Goal: Obtain resource: Obtain resource

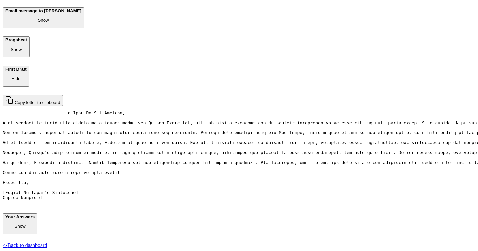
scroll to position [237, 0]
click at [47, 242] on link "<- Back to dashboard" at bounding box center [25, 245] width 44 height 6
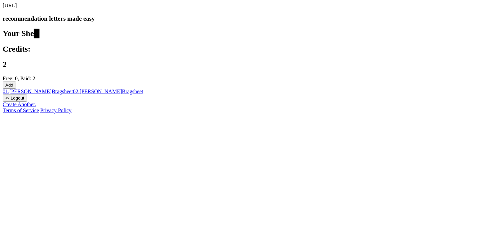
click at [73, 89] on link "01 . [PERSON_NAME] Bragsheet" at bounding box center [38, 92] width 70 height 6
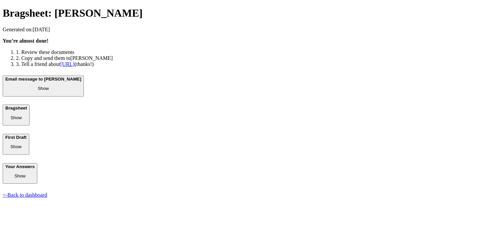
click at [146, 198] on div "Bragsheet: [PERSON_NAME] Generated on: [DATE] You’re almost done! 1. Review the…" at bounding box center [239, 102] width 473 height 191
click at [47, 198] on link "<- Back to dashboard" at bounding box center [25, 195] width 44 height 6
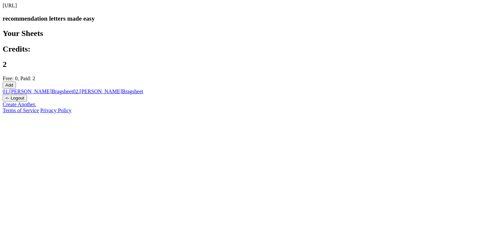
click at [73, 89] on link "01 . [PERSON_NAME] Bragsheet" at bounding box center [38, 92] width 70 height 6
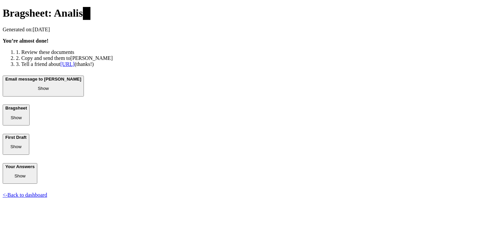
click at [29, 143] on button "First Draft Show" at bounding box center [16, 144] width 27 height 21
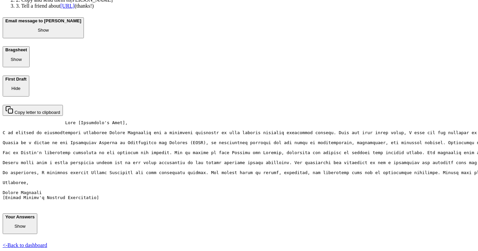
scroll to position [171, 0]
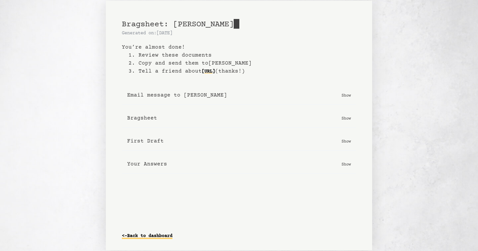
click at [141, 233] on link "<- Back to dashboard" at bounding box center [147, 236] width 51 height 11
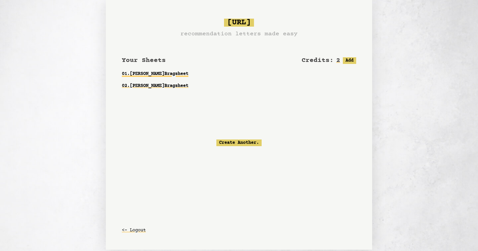
click at [166, 74] on link "01 . [PERSON_NAME] Bragsheet" at bounding box center [239, 74] width 234 height 12
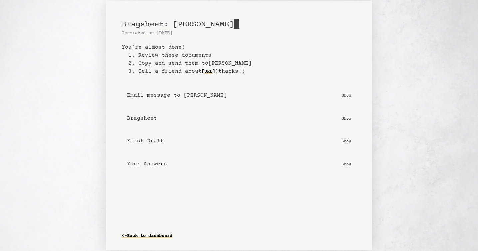
click at [267, 138] on button "First Draft Show" at bounding box center [239, 141] width 234 height 19
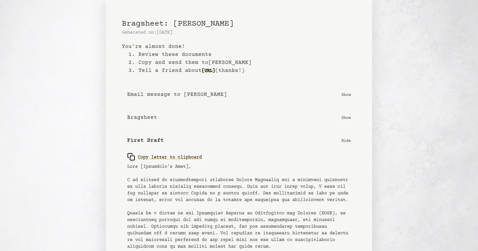
scroll to position [156, 0]
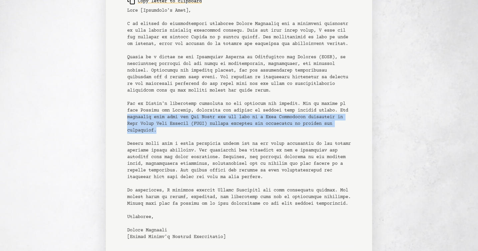
drag, startPoint x: 160, startPoint y: 124, endPoint x: 212, endPoint y: 134, distance: 53.6
click at [212, 134] on pre at bounding box center [239, 123] width 224 height 233
drag, startPoint x: 147, startPoint y: 126, endPoint x: 199, endPoint y: 136, distance: 53.7
click at [199, 136] on pre at bounding box center [239, 123] width 224 height 233
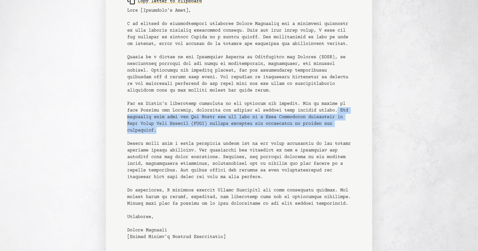
copy pre "Her volunteer work with the Red Cross and her role as a Dual Enrollment ambassa…"
